Goal: Check status: Check status

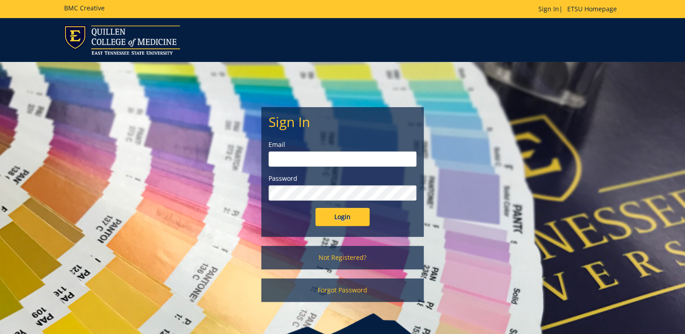
type input "ditcharo@etsu.edu"
click at [361, 216] on input "Login" at bounding box center [343, 217] width 54 height 18
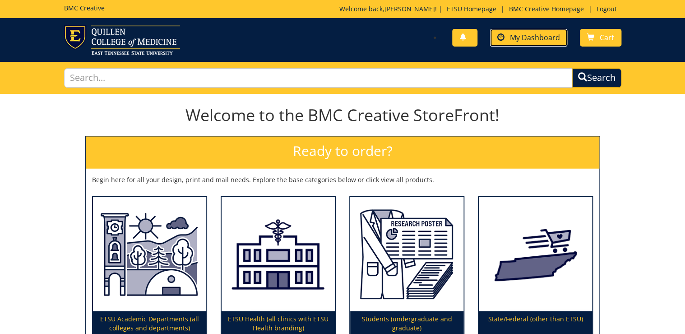
click at [541, 32] on link "My Dashboard" at bounding box center [528, 38] width 77 height 18
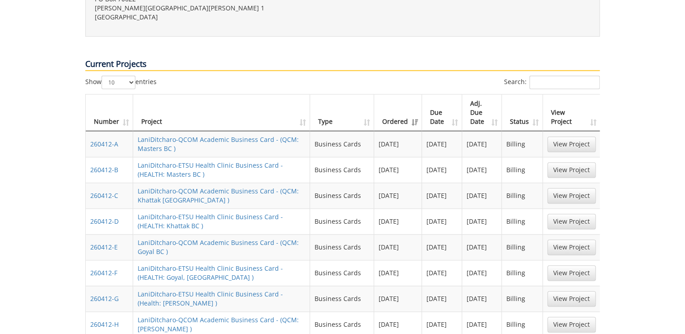
scroll to position [506, 0]
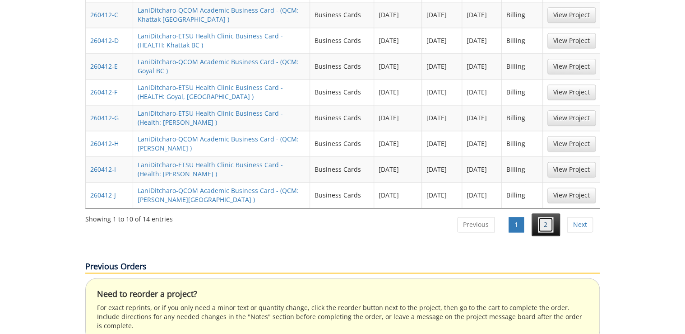
click at [543, 217] on link "2" at bounding box center [545, 224] width 15 height 15
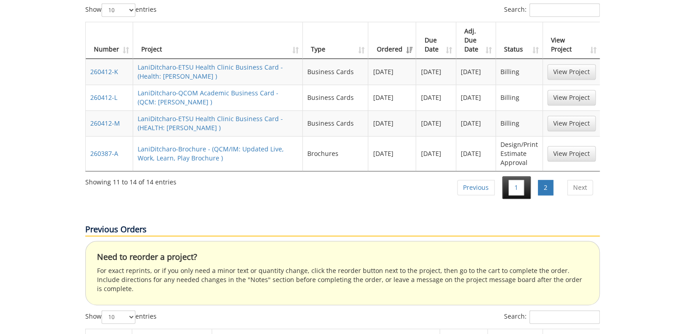
scroll to position [361, 0]
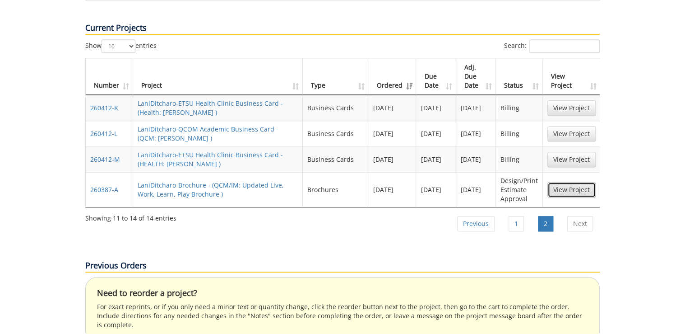
click at [576, 182] on link "View Project" at bounding box center [572, 189] width 48 height 15
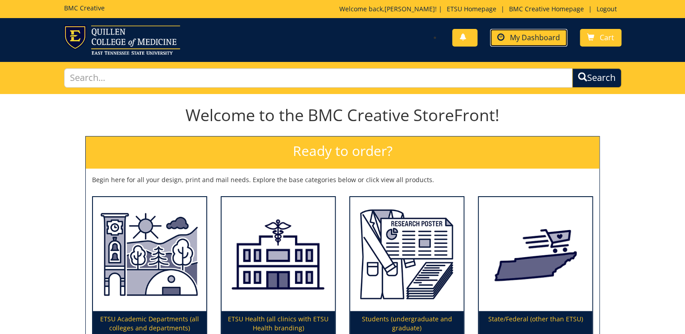
click at [514, 40] on span "My Dashboard" at bounding box center [535, 38] width 50 height 10
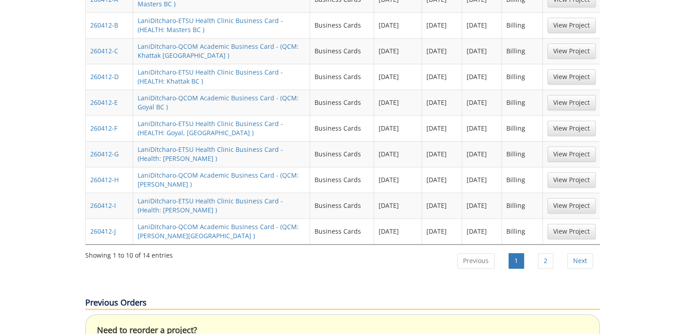
scroll to position [506, 0]
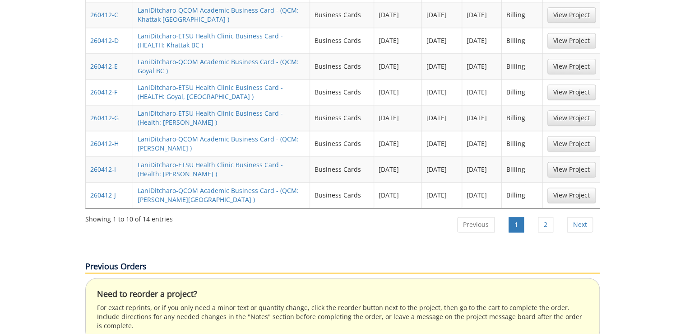
click at [549, 213] on ul "Previous 1 2 Next" at bounding box center [525, 225] width 150 height 25
click at [548, 217] on link "2" at bounding box center [545, 224] width 15 height 15
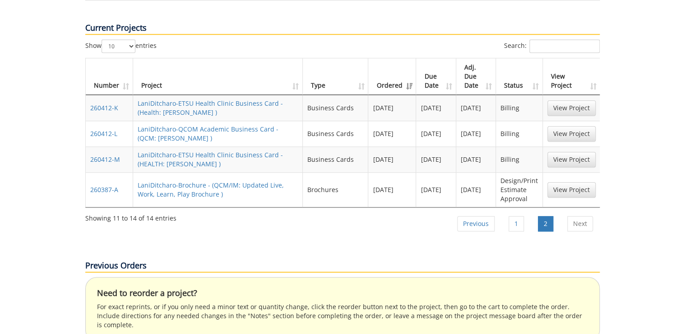
scroll to position [325, 0]
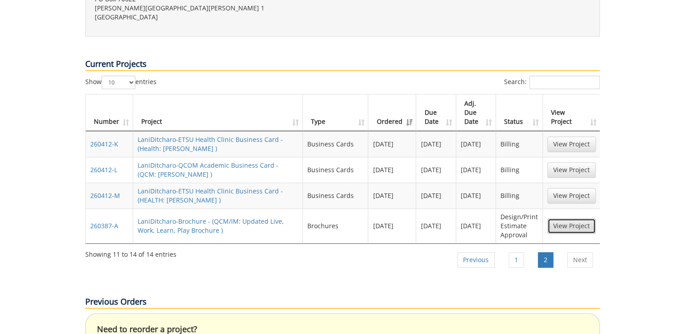
click at [562, 218] on link "View Project" at bounding box center [572, 225] width 48 height 15
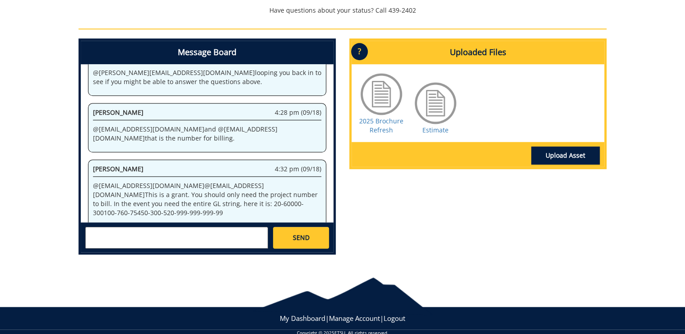
scroll to position [376, 0]
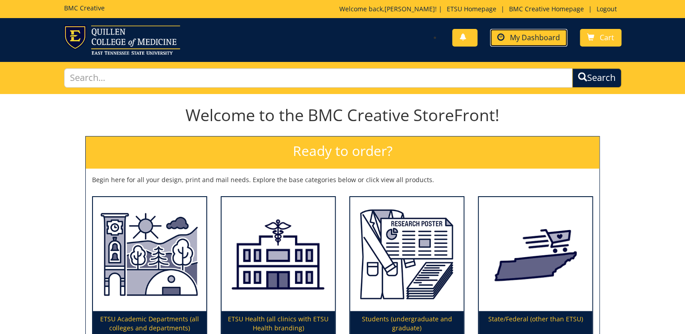
click at [547, 38] on span "My Dashboard" at bounding box center [535, 38] width 50 height 10
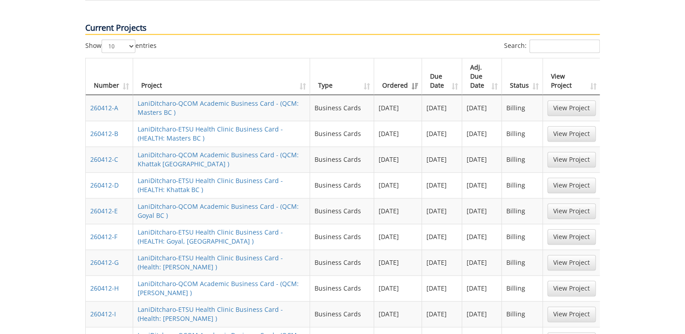
scroll to position [578, 0]
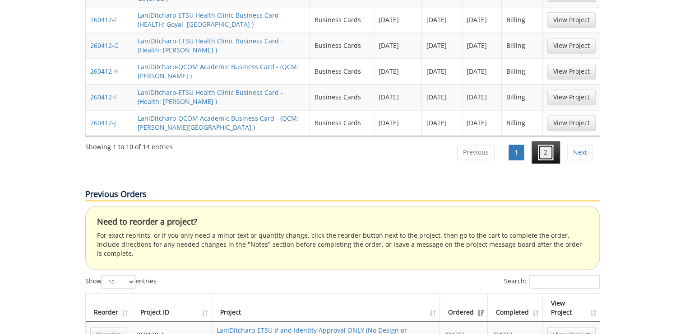
click at [549, 144] on link "2" at bounding box center [545, 151] width 15 height 15
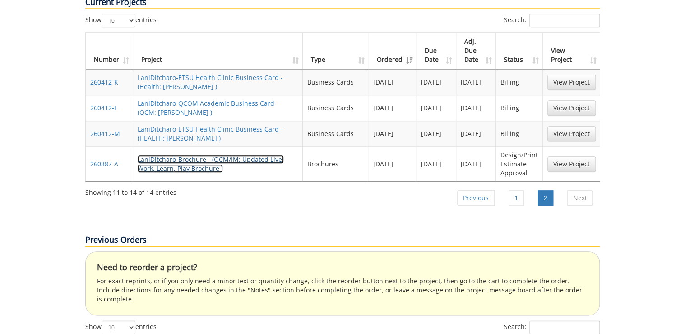
click at [194, 155] on link "LaniDitcharo-Brochure - (QCM/IM: Updated Live, Work, Learn, Play Brochure )" at bounding box center [211, 164] width 146 height 18
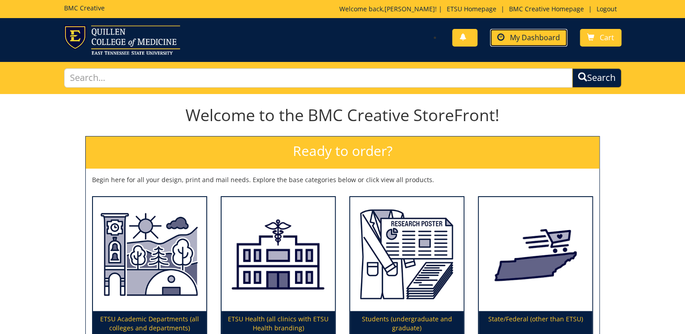
click at [540, 36] on span "My Dashboard" at bounding box center [535, 38] width 50 height 10
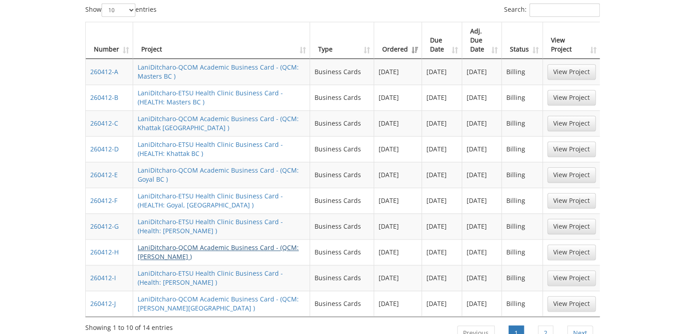
scroll to position [433, 0]
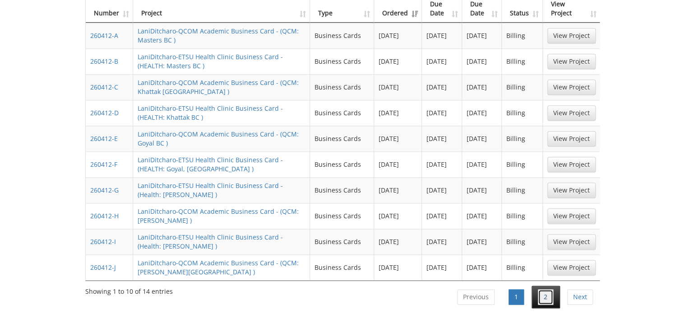
click at [548, 289] on link "2" at bounding box center [545, 296] width 15 height 15
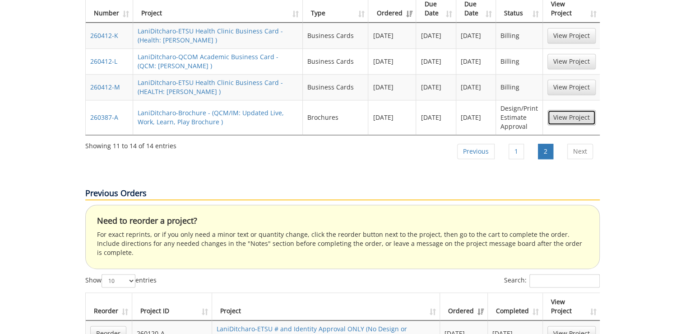
click at [568, 110] on link "View Project" at bounding box center [572, 117] width 48 height 15
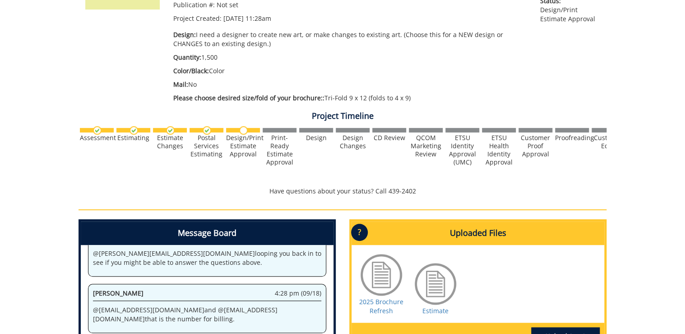
scroll to position [361, 0]
